Goal: Transaction & Acquisition: Download file/media

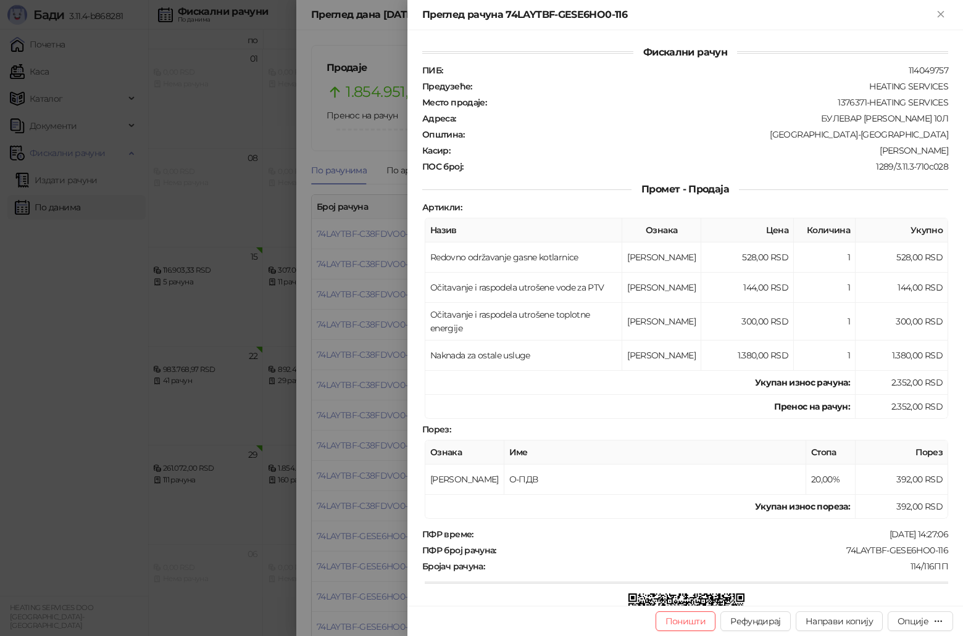
scroll to position [185, 0]
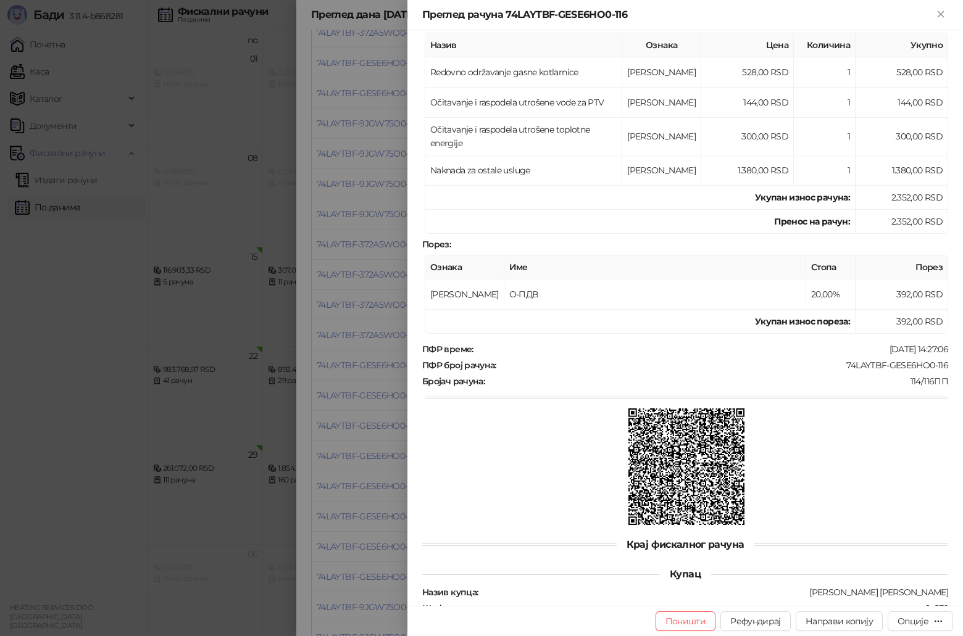
click at [386, 448] on div at bounding box center [481, 318] width 963 height 636
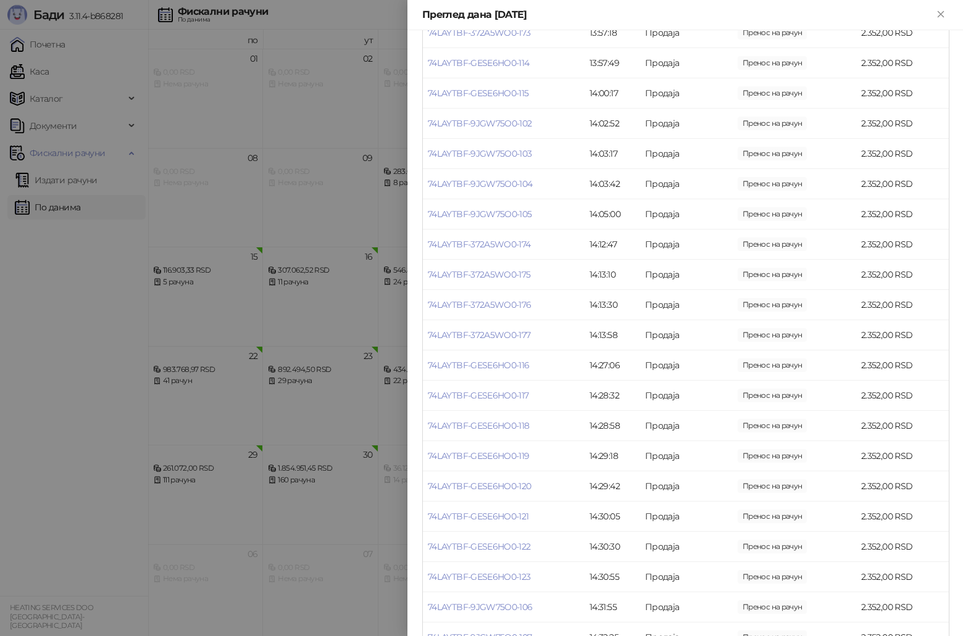
click at [247, 347] on div at bounding box center [481, 318] width 963 height 636
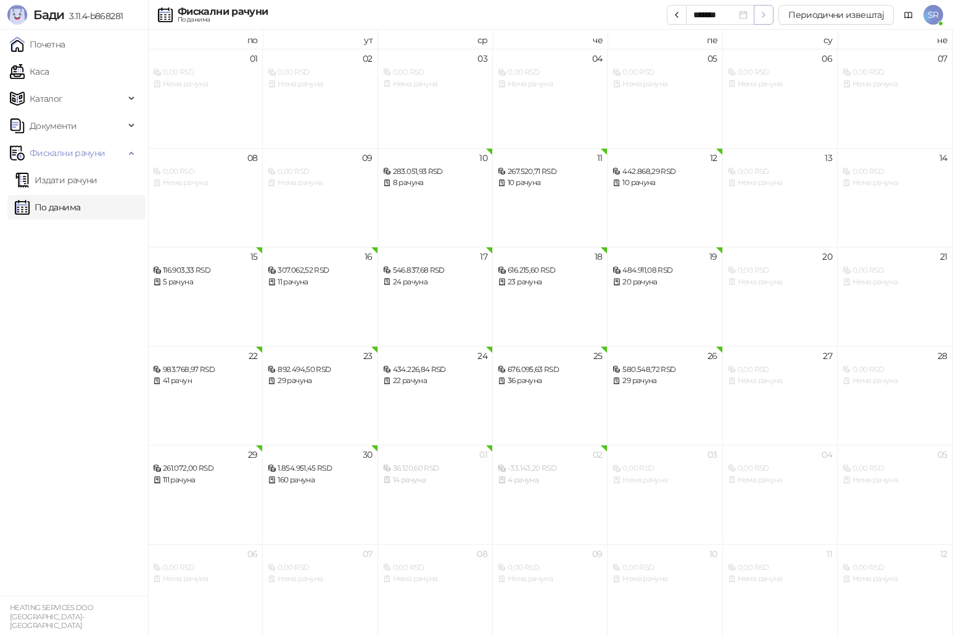
click at [769, 15] on icon "button" at bounding box center [764, 15] width 10 height 10
type input "*******"
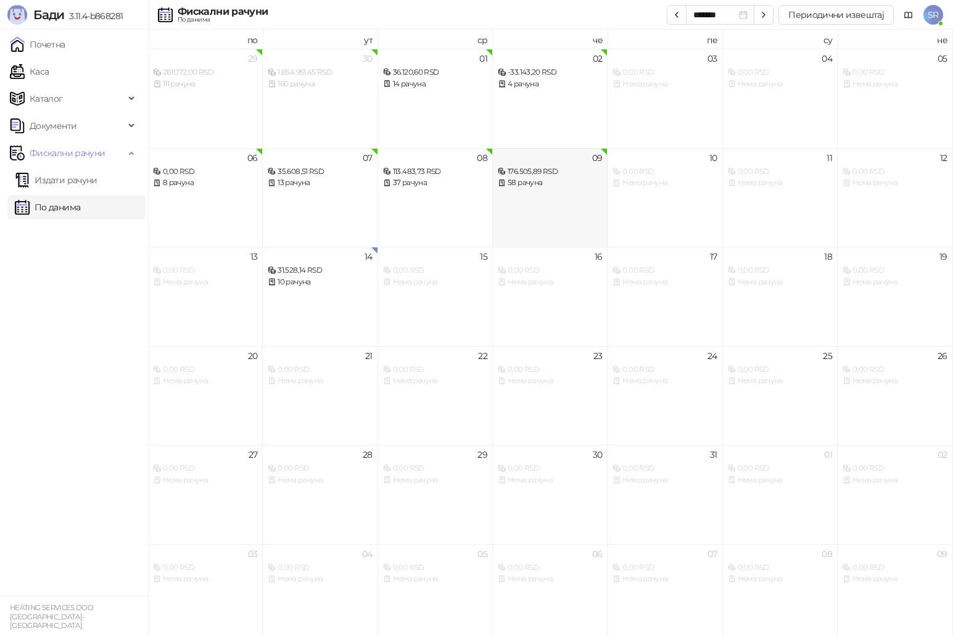
click at [577, 180] on div "58 рачуна" at bounding box center [550, 183] width 104 height 12
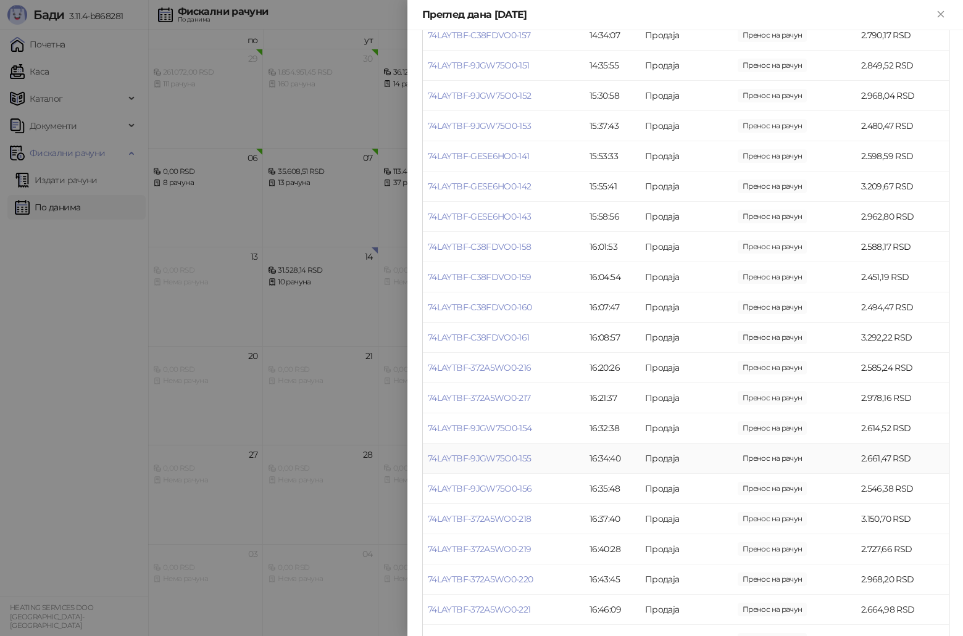
scroll to position [1296, 0]
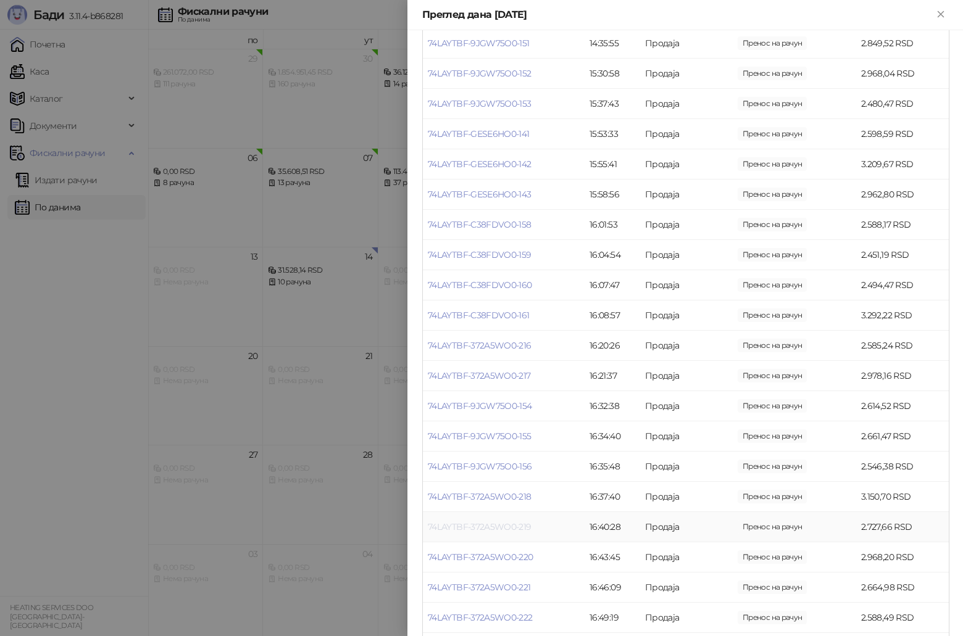
click at [500, 532] on link "74LAYTBF-372A5WO0-219" at bounding box center [480, 526] width 104 height 11
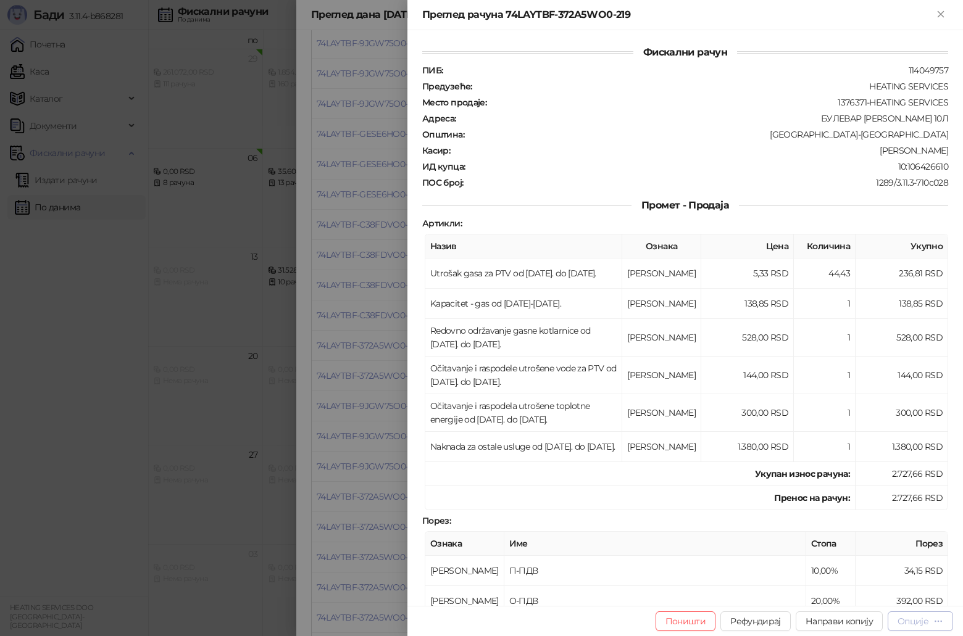
click at [933, 627] on button "Опције" at bounding box center [919, 621] width 65 height 20
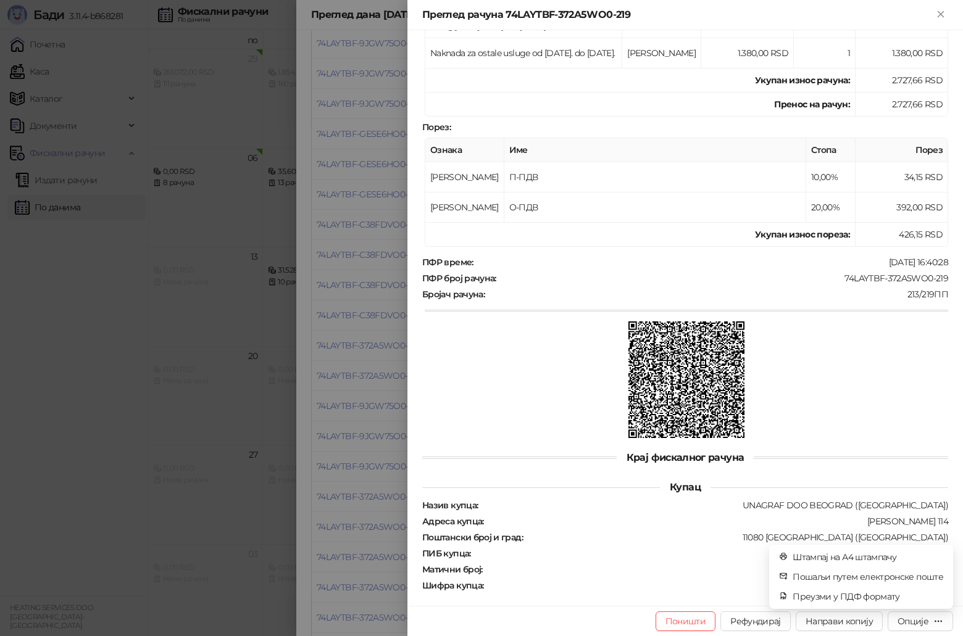
scroll to position [404, 0]
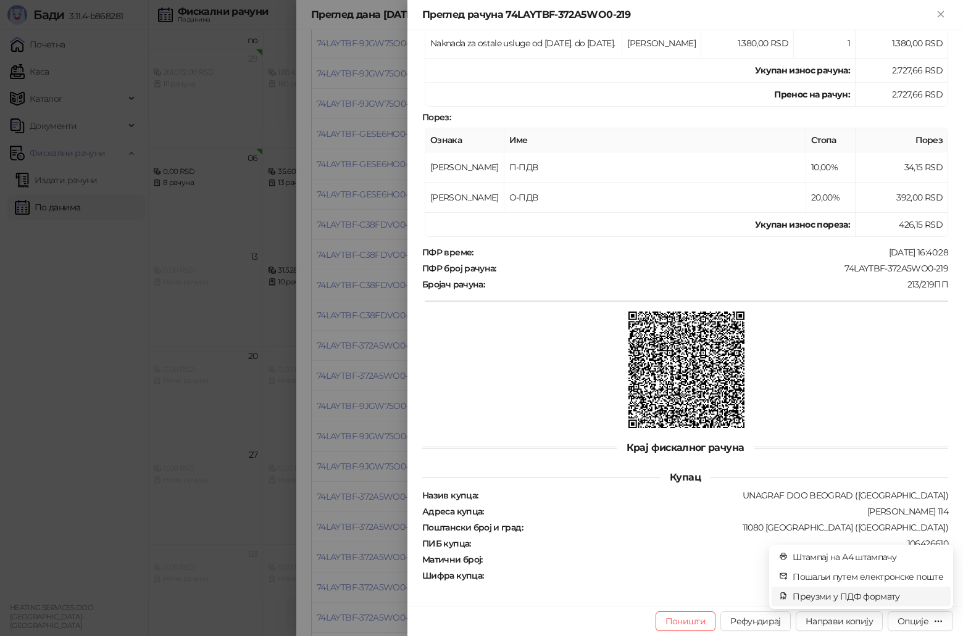
click at [863, 597] on span "Преузми у ПДФ формату" at bounding box center [867, 597] width 151 height 14
click at [383, 387] on div at bounding box center [481, 318] width 963 height 636
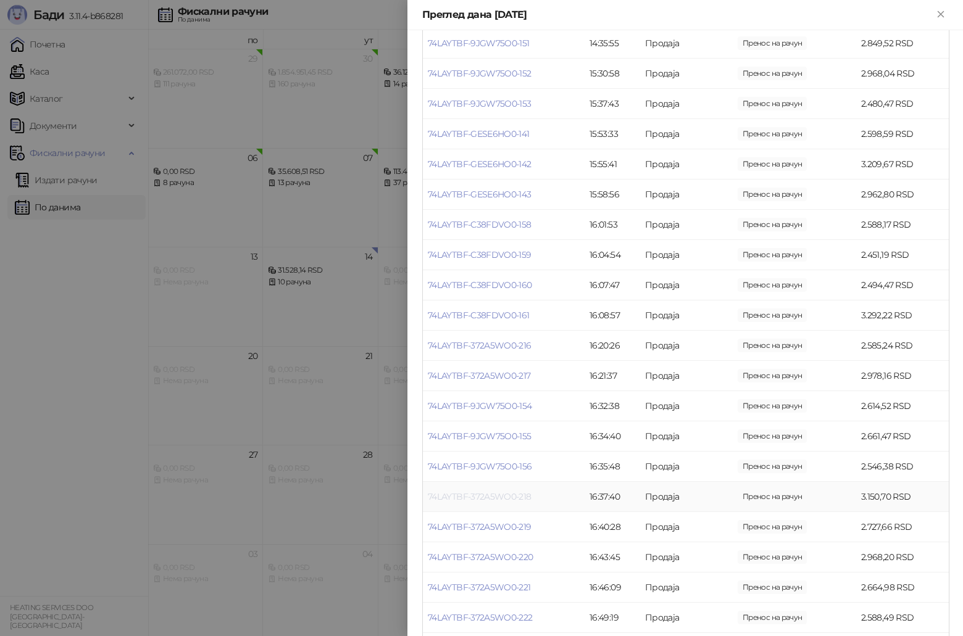
click at [505, 502] on link "74LAYTBF-372A5WO0-218" at bounding box center [480, 496] width 104 height 11
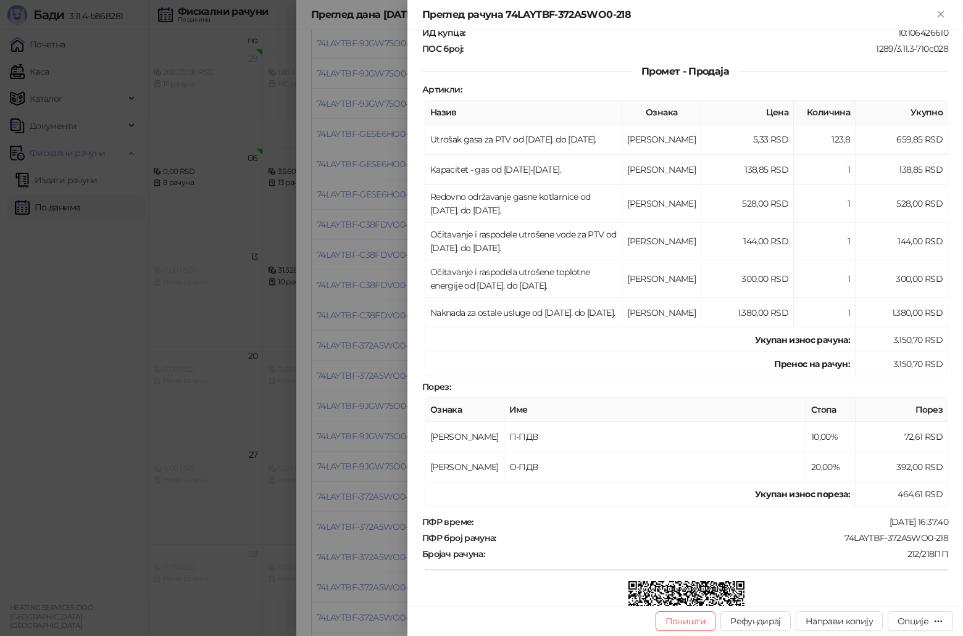
scroll to position [404, 0]
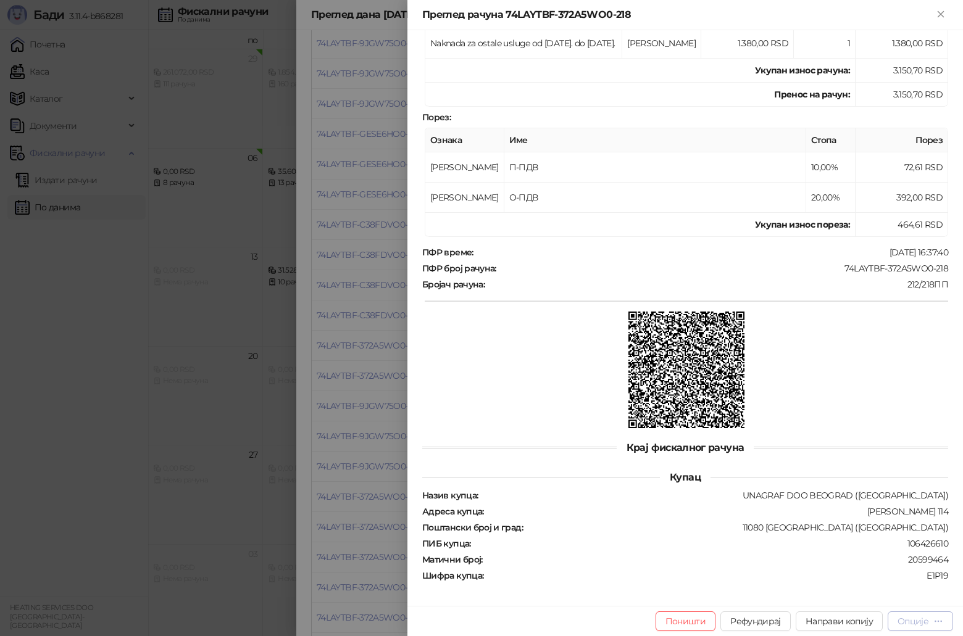
click at [919, 620] on div "Опције" at bounding box center [912, 621] width 31 height 11
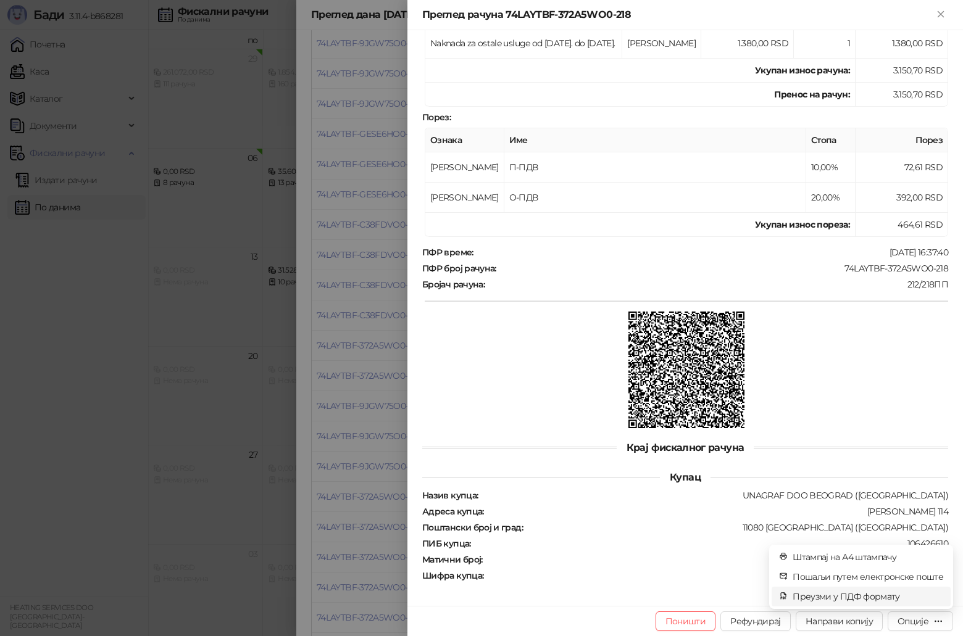
click at [825, 595] on span "Преузми у ПДФ формату" at bounding box center [867, 597] width 151 height 14
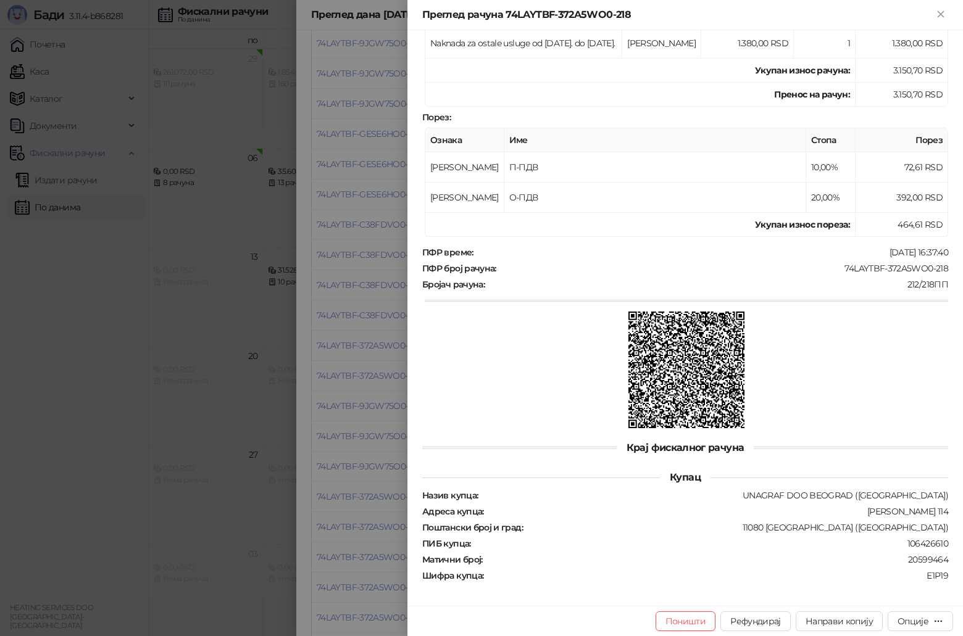
click at [211, 444] on div at bounding box center [481, 318] width 963 height 636
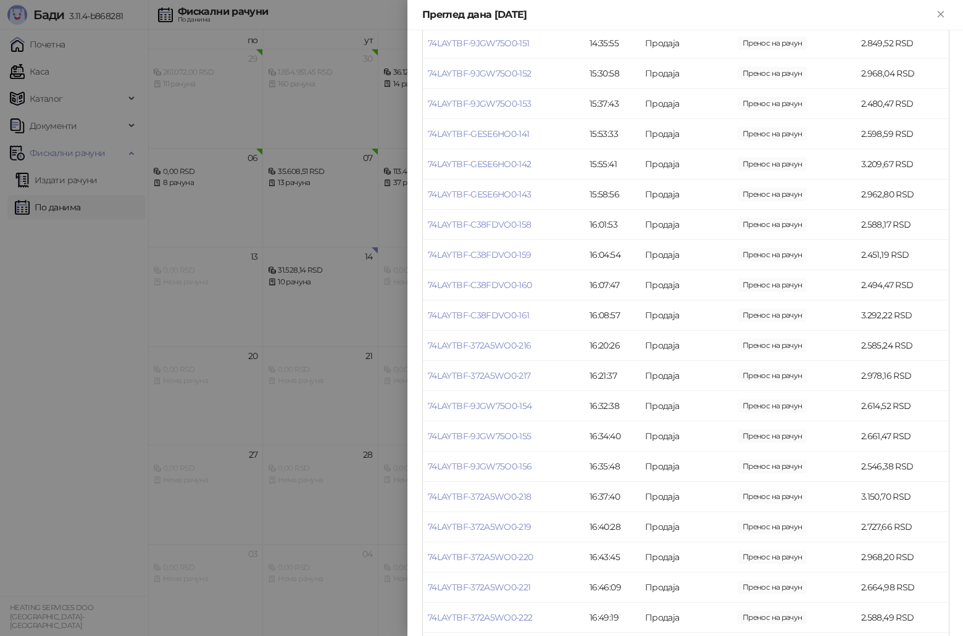
click at [369, 482] on div at bounding box center [481, 318] width 963 height 636
